Goal: Information Seeking & Learning: Learn about a topic

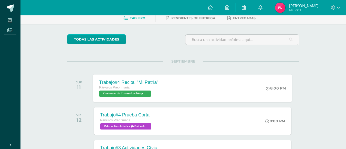
scroll to position [27, 0]
click at [148, 91] on span "Destrezas de Comunicación y Lenguaje 'B'" at bounding box center [125, 93] width 52 height 6
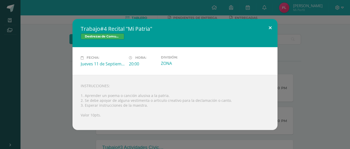
click at [269, 26] on button at bounding box center [270, 27] width 15 height 17
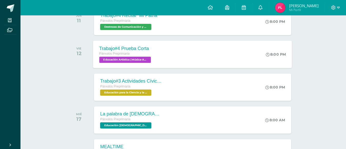
scroll to position [93, 0]
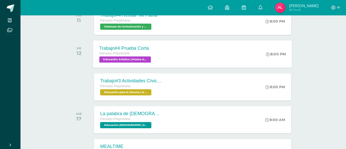
click at [178, 58] on div "Trabajo#4 Prueba Corta Párvulos Preprimaria Educación Artística (Música-Artes V…" at bounding box center [192, 53] width 199 height 27
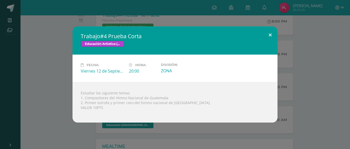
click at [272, 35] on button at bounding box center [270, 34] width 15 height 17
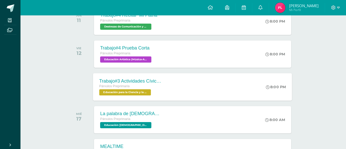
click at [185, 92] on div "Trabajo#3 Actividades Cívicas Párvulos Preprimaria Educación para la Ciencia y …" at bounding box center [192, 86] width 199 height 27
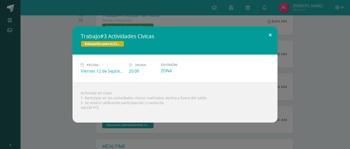
click at [270, 34] on button at bounding box center [270, 34] width 15 height 17
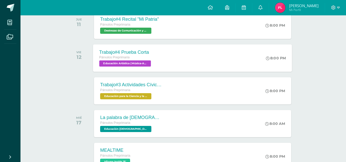
scroll to position [90, 0]
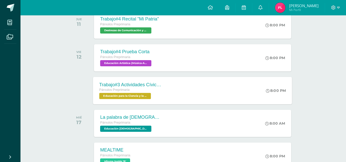
click at [130, 97] on span "Educación para la Ciencia y la Ciudadanía 'B'" at bounding box center [125, 96] width 52 height 6
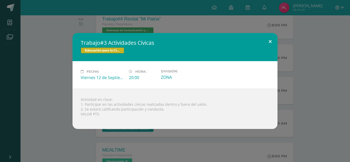
click at [268, 43] on button at bounding box center [270, 41] width 15 height 17
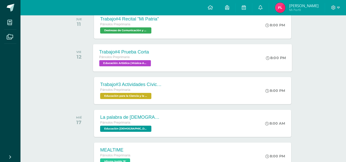
click at [207, 60] on div "Trabajo#4 Prueba Corta Párvulos Preprimaria Educación Artística (Música-Artes V…" at bounding box center [192, 57] width 199 height 27
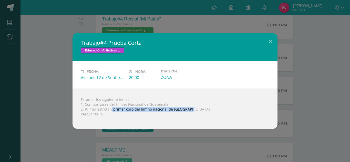
drag, startPoint x: 112, startPoint y: 110, endPoint x: 193, endPoint y: 110, distance: 81.2
click at [193, 110] on div "Estudiar los siguiente temas: 1. Compositores del Himno Nacional de Guatemala 2…" at bounding box center [174, 109] width 205 height 40
copy div "primer coro del himno nacional de Guatemala"
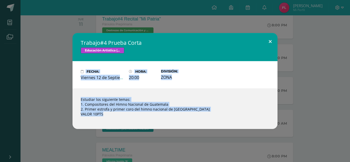
drag, startPoint x: 313, startPoint y: 61, endPoint x: 266, endPoint y: 44, distance: 49.4
click at [266, 44] on div "Trabajo#4 Prueba Corta Educación Artística (Música-Artes Visuales) Fecha: [DATE…" at bounding box center [175, 81] width 346 height 96
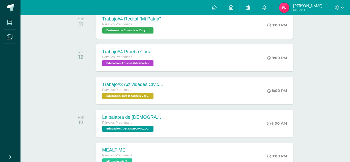
click at [266, 44] on button at bounding box center [260, 46] width 13 height 16
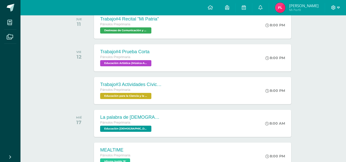
click at [336, 9] on icon at bounding box center [333, 7] width 5 height 5
click at [327, 35] on span "Cerrar sesión" at bounding box center [322, 34] width 23 height 5
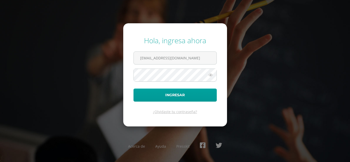
click at [205, 57] on input "746@laestrella.edu.gt" at bounding box center [175, 58] width 83 height 13
type input "586@laestrella.edu.gt"
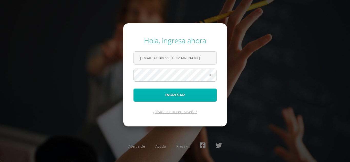
click at [187, 99] on button "Ingresar" at bounding box center [174, 95] width 83 height 13
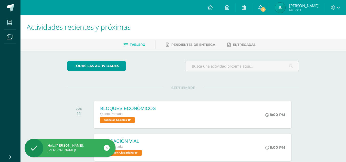
click at [262, 10] on span at bounding box center [260, 8] width 4 height 6
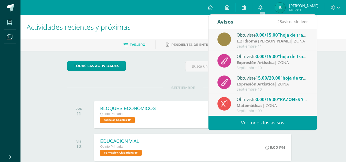
click at [267, 39] on strong "L.2 Idioma [PERSON_NAME]" at bounding box center [264, 41] width 54 height 6
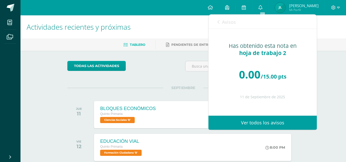
click at [184, 32] on h1 "Actividades recientes y próximas" at bounding box center [183, 26] width 313 height 23
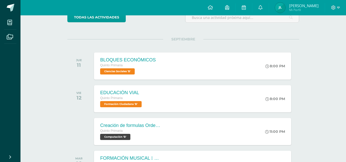
scroll to position [48, 0]
click at [129, 102] on span "Formación Ciudadana 'B'" at bounding box center [120, 104] width 42 height 6
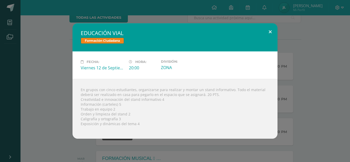
click at [271, 33] on button at bounding box center [270, 31] width 15 height 17
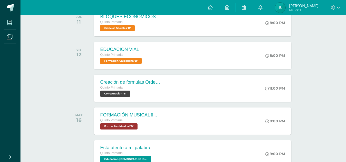
scroll to position [92, 0]
click at [117, 90] on span "Computación 'B'" at bounding box center [114, 93] width 30 height 6
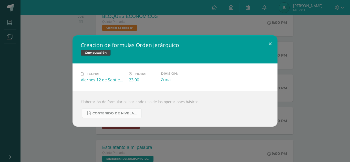
click at [105, 110] on link "Contenido de Nivelación para Quinto Primaria.pdf" at bounding box center [111, 113] width 59 height 10
click at [274, 45] on button at bounding box center [270, 43] width 15 height 17
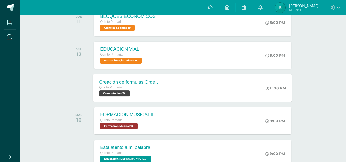
click at [152, 98] on div "Creación de formulas Orden jerárquico Quinto Primaria Computación 'B'" at bounding box center [130, 87] width 75 height 27
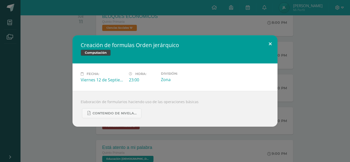
click at [271, 45] on button at bounding box center [270, 43] width 15 height 17
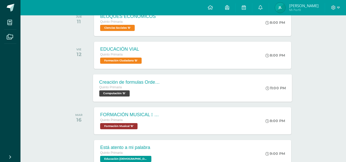
click at [241, 89] on div "Creación de formulas Orden jerárquico Quinto Primaria Computación 'B' 11:00 PM …" at bounding box center [192, 87] width 199 height 27
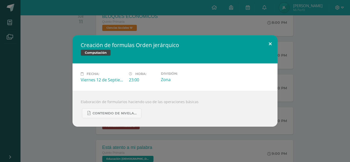
click at [269, 46] on button at bounding box center [270, 43] width 15 height 17
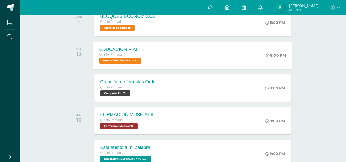
click at [120, 62] on span "Formación Ciudadana 'B'" at bounding box center [120, 61] width 42 height 6
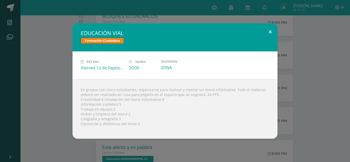
click at [269, 27] on button at bounding box center [270, 31] width 15 height 17
